Goal: Transaction & Acquisition: Purchase product/service

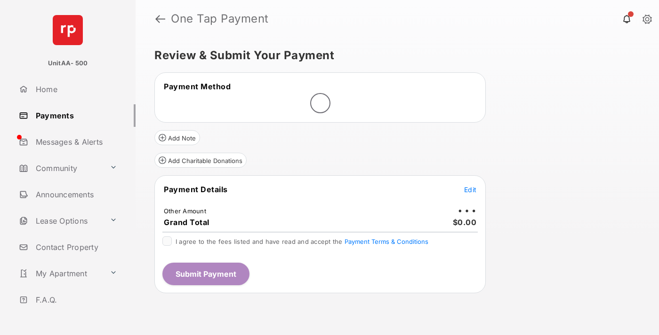
click at [470, 190] on span "Edit" at bounding box center [470, 190] width 12 height 8
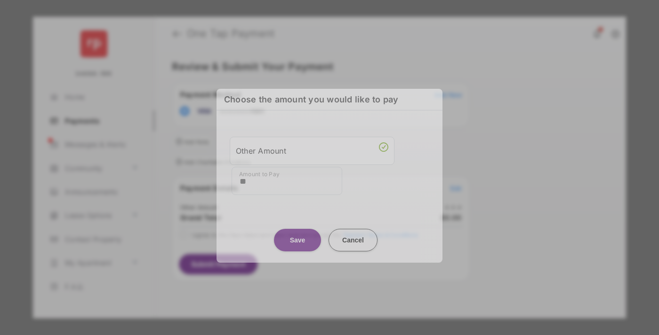
type input "**"
click at [297, 236] on button "Save" at bounding box center [297, 240] width 47 height 23
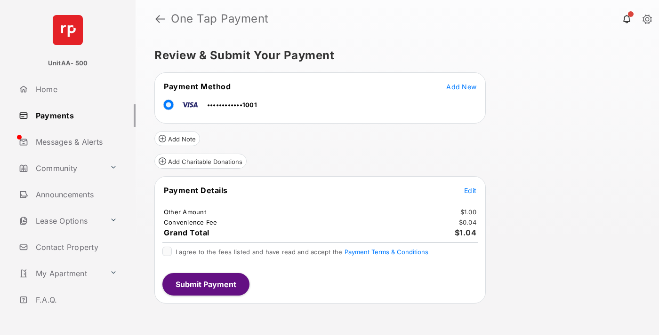
click at [470, 190] on span "Edit" at bounding box center [470, 191] width 12 height 8
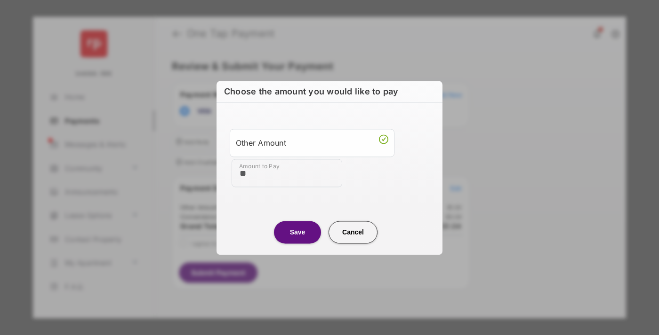
click at [297, 232] on button "Save" at bounding box center [297, 232] width 47 height 23
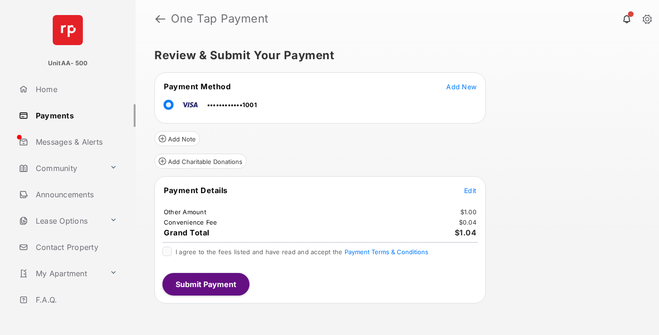
click at [205, 284] on button "Submit Payment" at bounding box center [205, 284] width 87 height 23
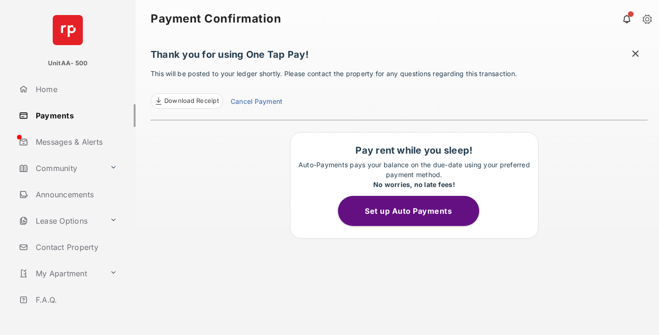
click at [73, 115] on link "Payments" at bounding box center [75, 115] width 120 height 23
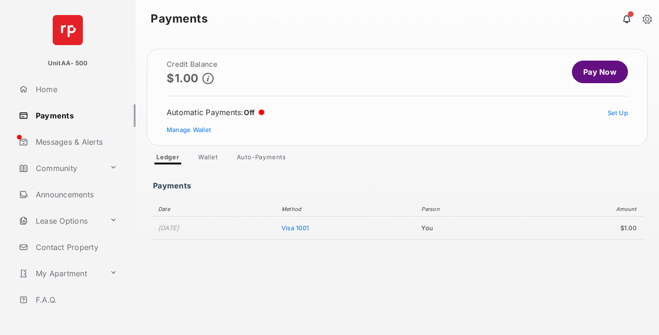
click at [595, 72] on link "Pay Now" at bounding box center [599, 72] width 56 height 23
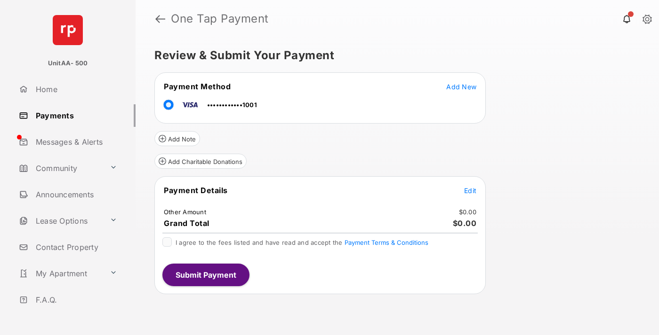
click at [470, 190] on span "Edit" at bounding box center [470, 191] width 12 height 8
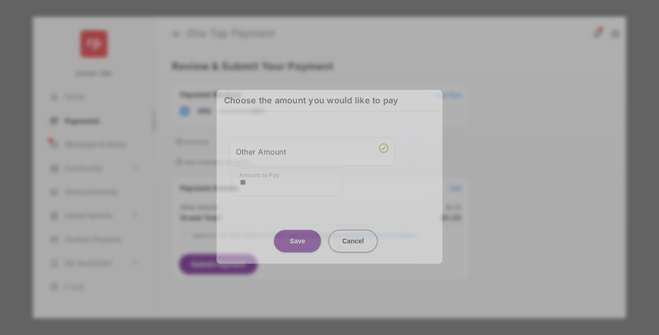
type input "**"
click at [297, 233] on button "Save" at bounding box center [297, 241] width 47 height 23
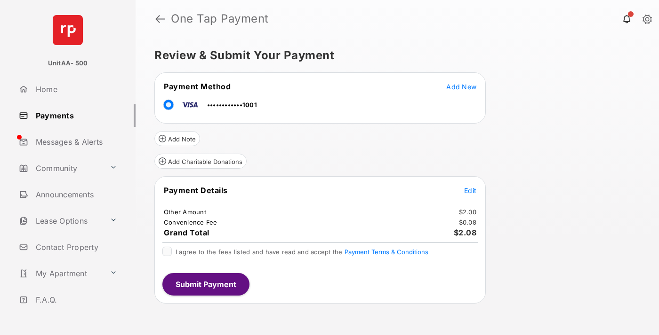
click at [205, 284] on button "Submit Payment" at bounding box center [205, 284] width 87 height 23
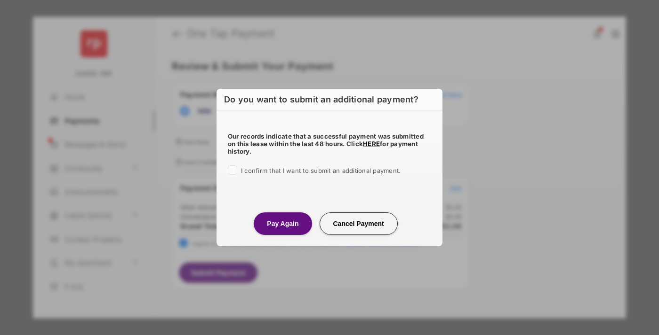
click at [282, 223] on button "Pay Again" at bounding box center [283, 224] width 58 height 23
